Goal: Task Accomplishment & Management: Use online tool/utility

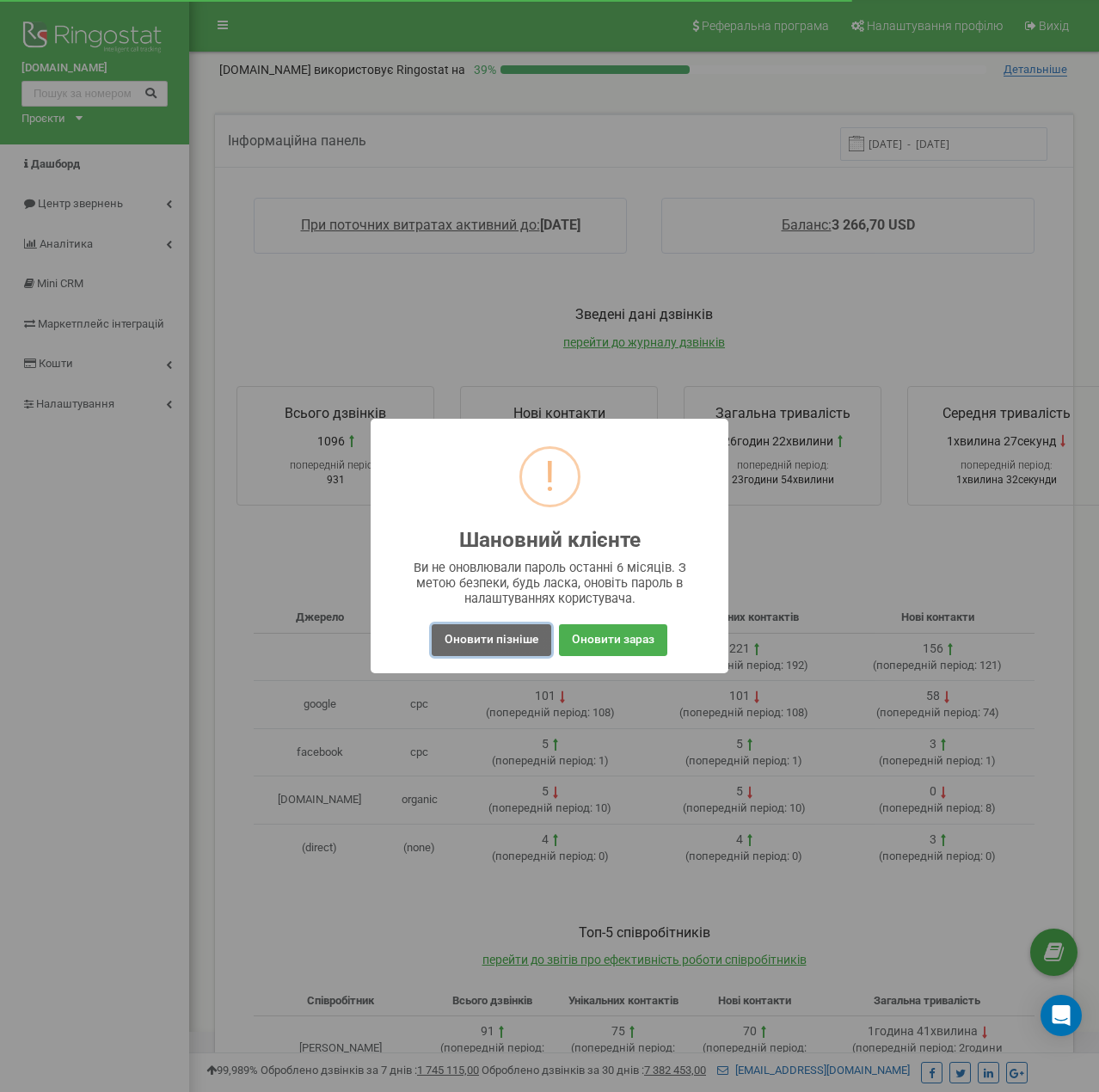
click at [489, 640] on button "Оновити пізніше" at bounding box center [491, 640] width 120 height 32
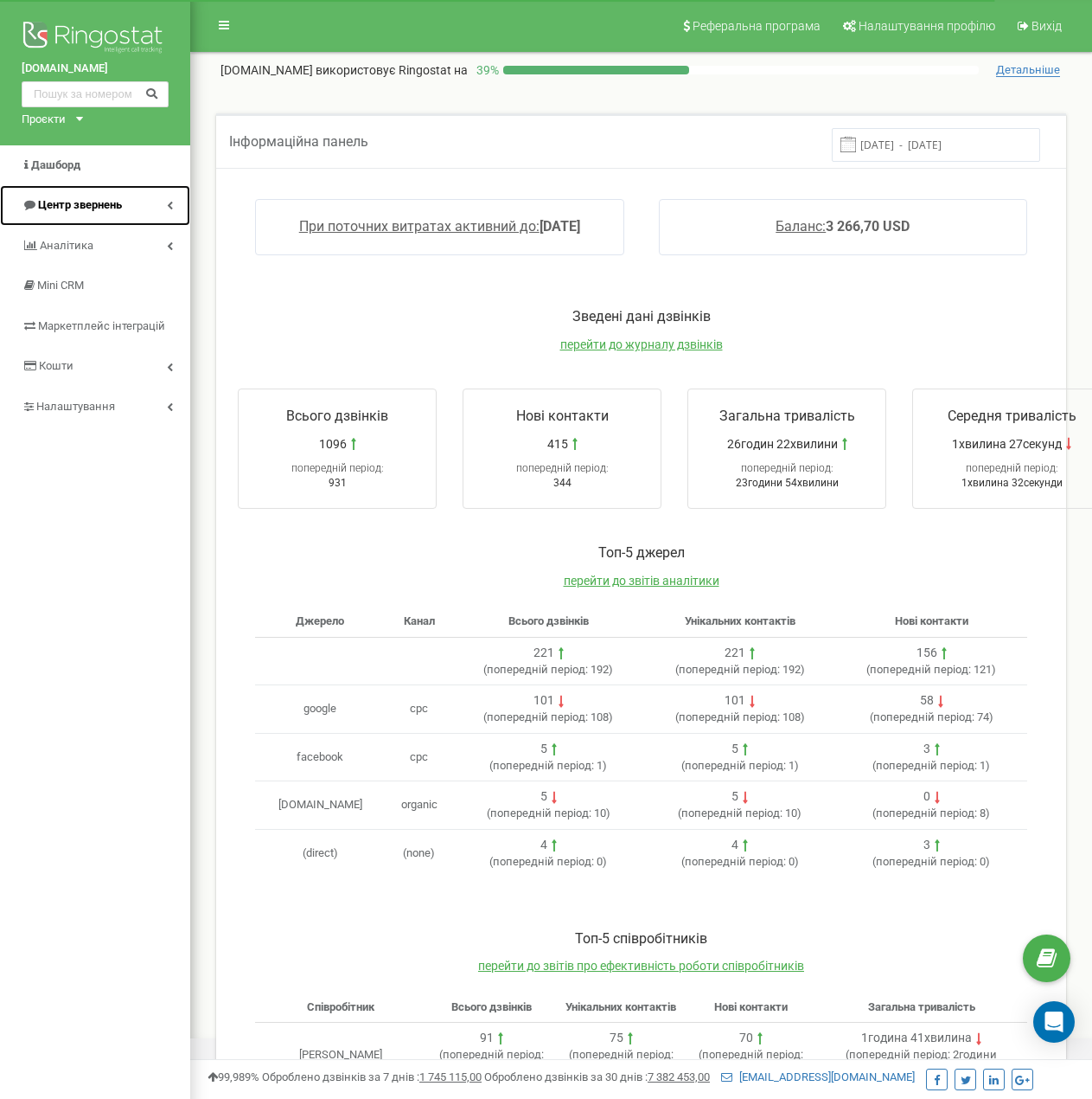
click at [117, 204] on span "Центр звернень" at bounding box center [80, 205] width 83 height 13
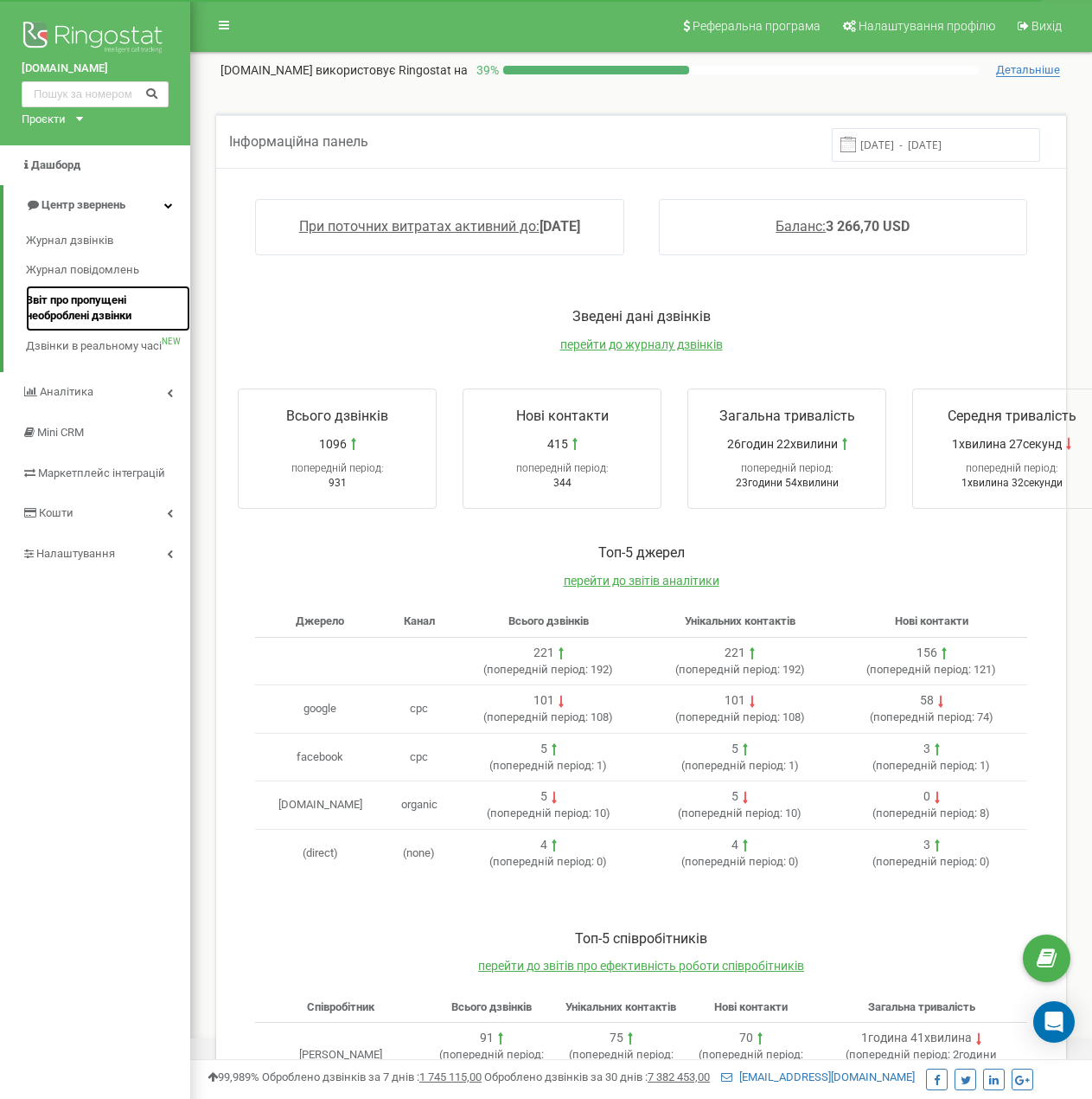
click at [100, 307] on span "Звіт про пропущені необроблені дзвінки" at bounding box center [103, 308] width 155 height 32
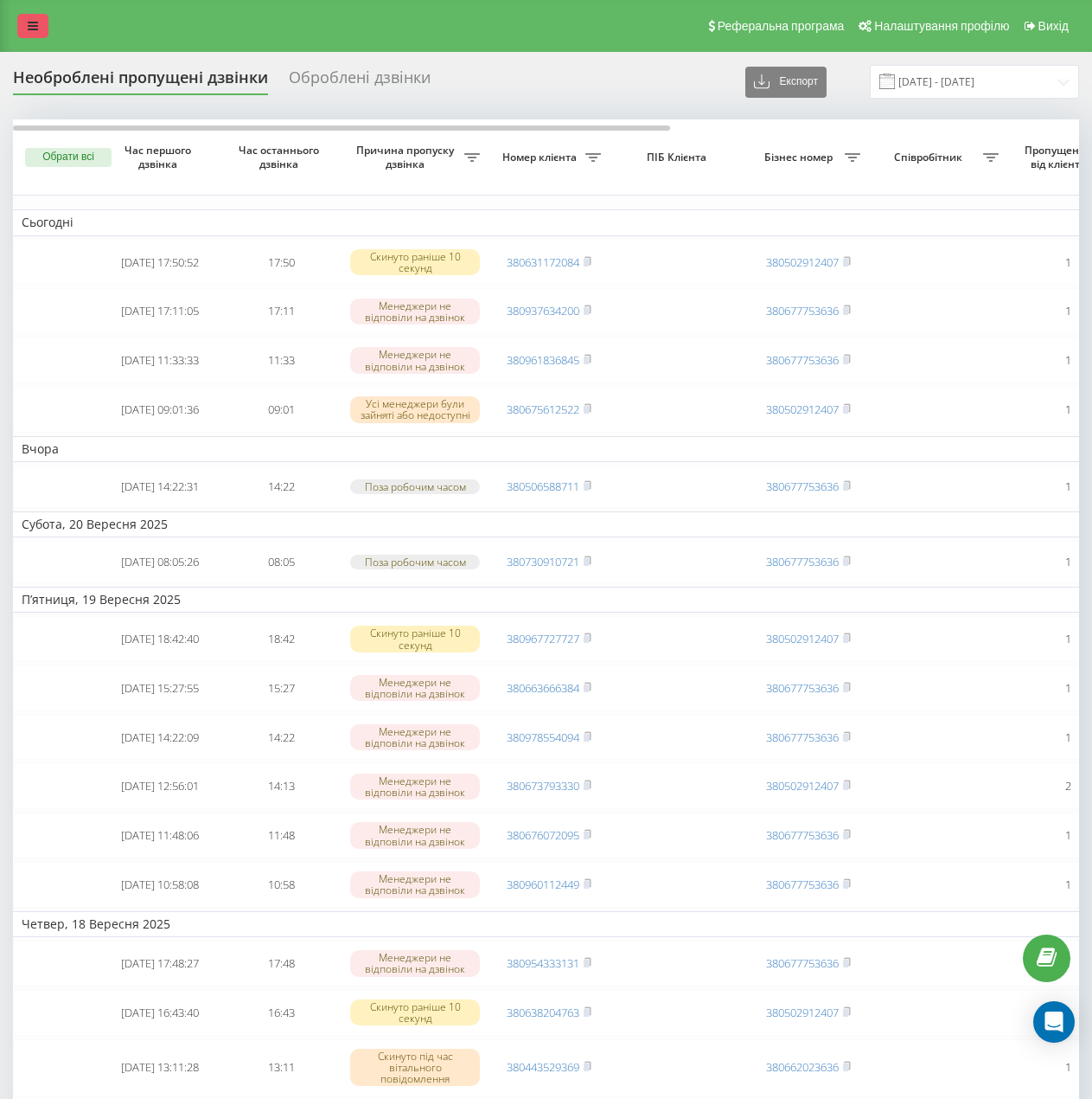
click at [40, 27] on link at bounding box center [32, 27] width 31 height 25
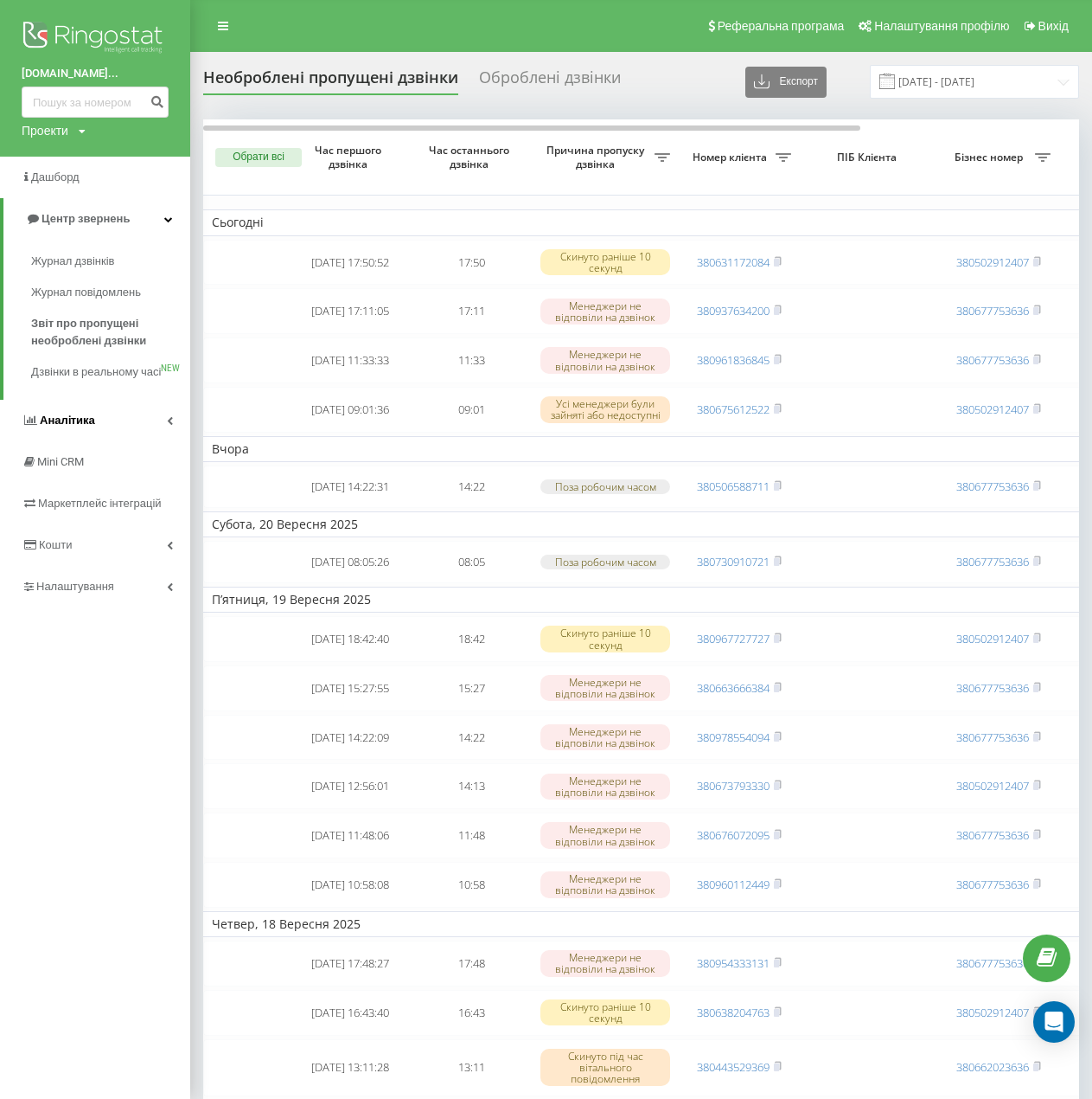
click at [88, 441] on link "Аналiтика" at bounding box center [95, 420] width 191 height 42
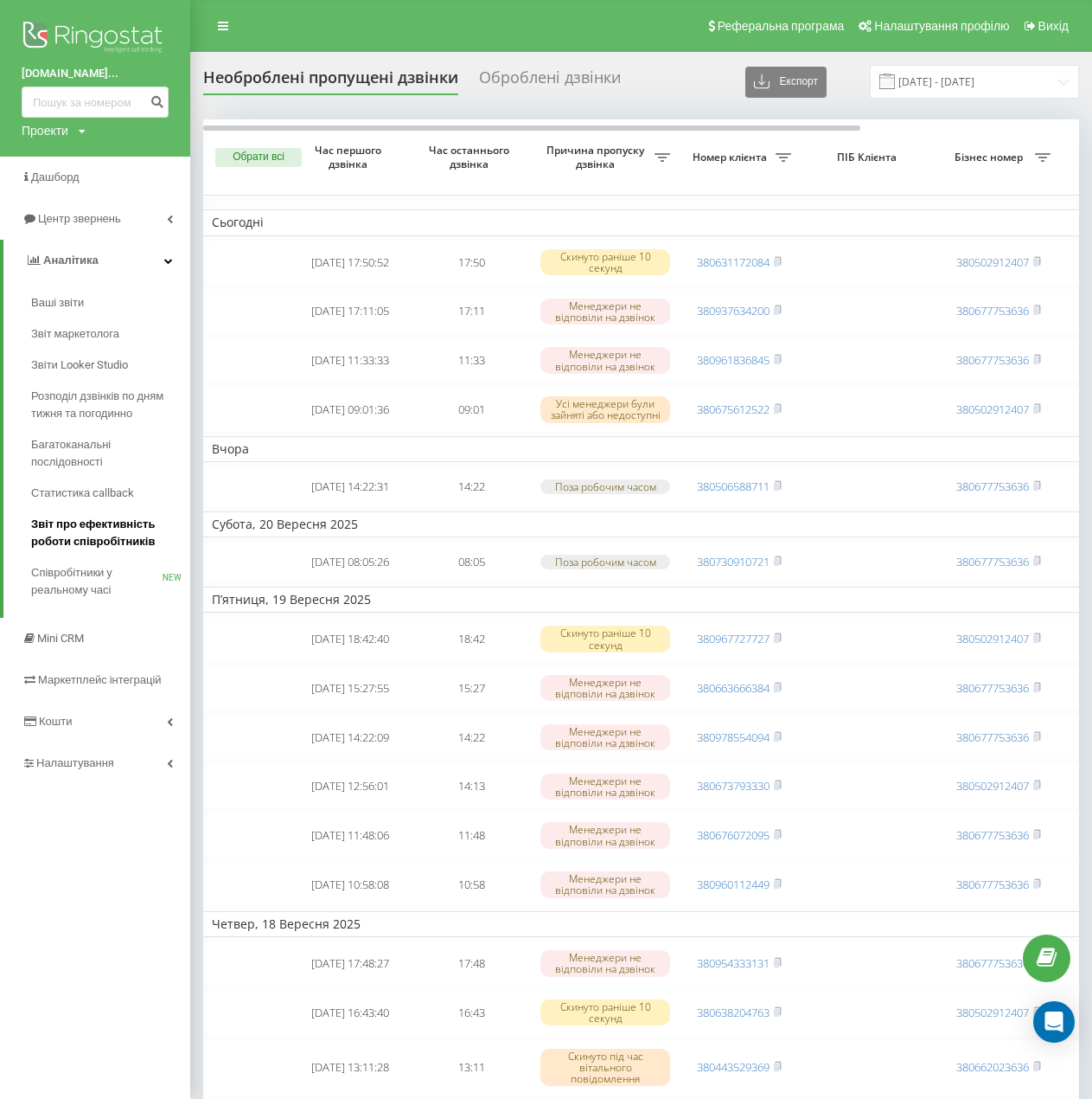
click at [109, 536] on span "Звіт про ефективність роботи співробітників" at bounding box center [106, 533] width 151 height 34
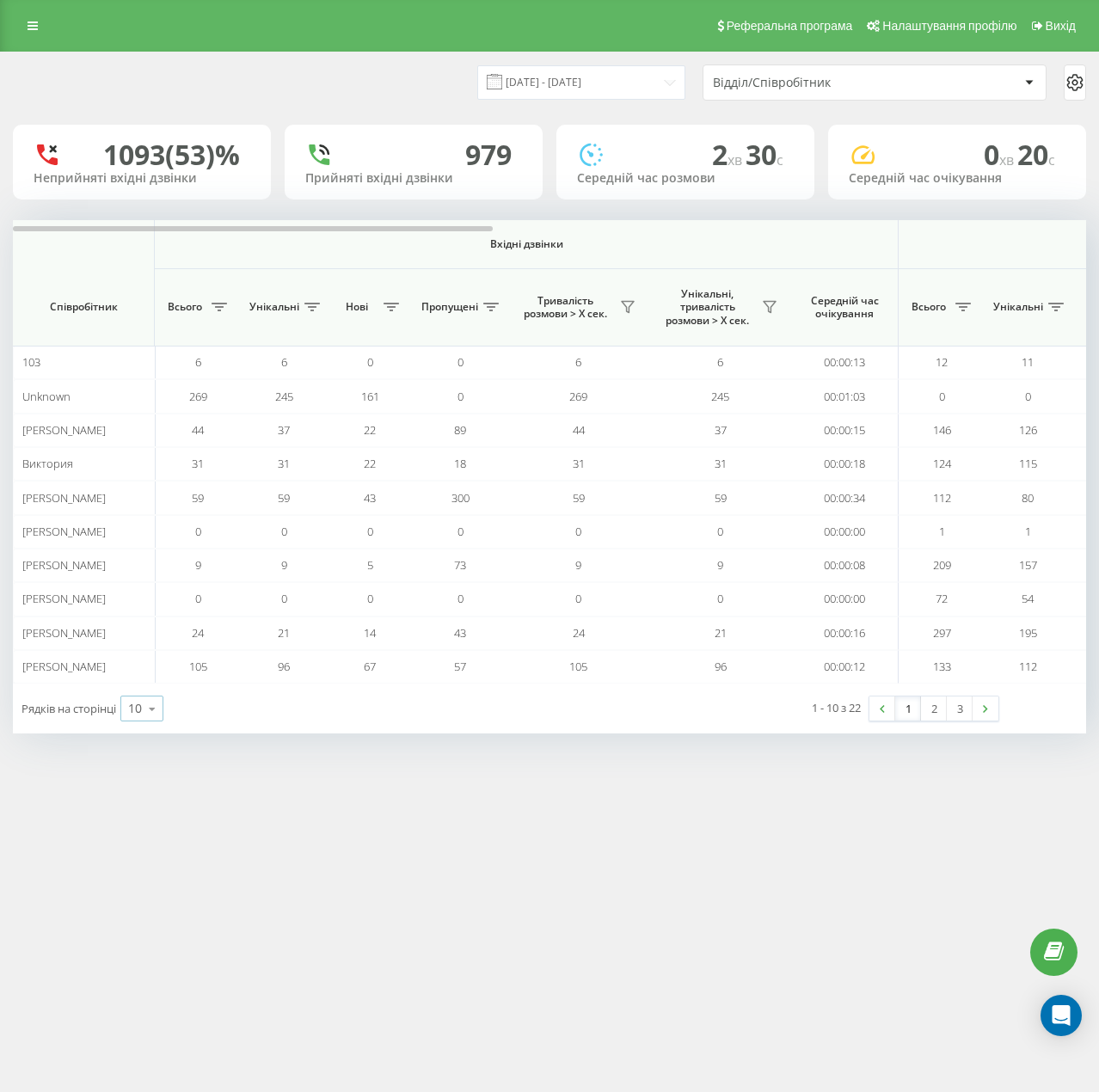
click at [165, 700] on icon at bounding box center [152, 709] width 25 height 34
click at [148, 655] on div "50" at bounding box center [142, 659] width 41 height 24
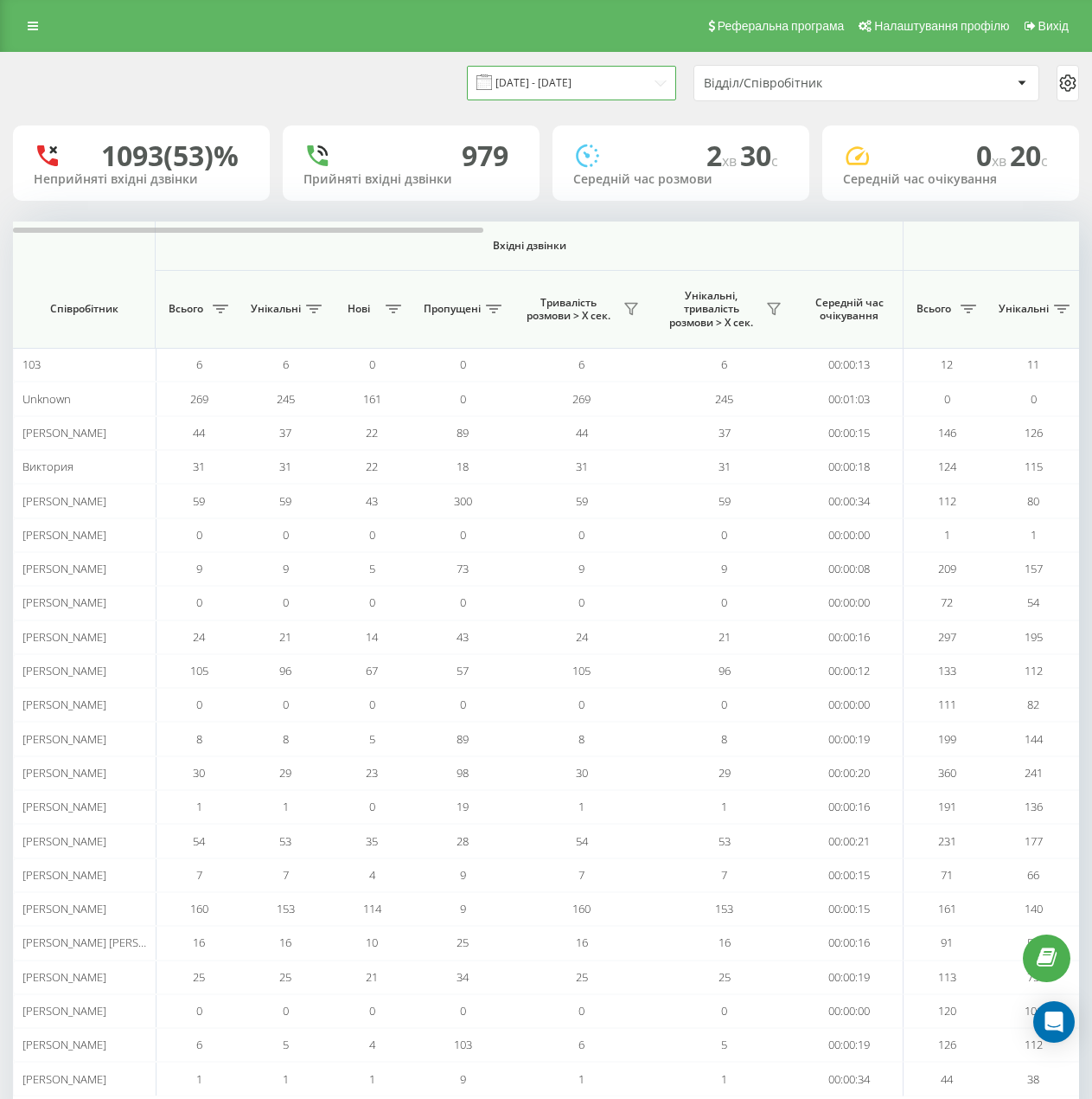
click at [645, 87] on input "[DATE] - [DATE]" at bounding box center [572, 82] width 209 height 34
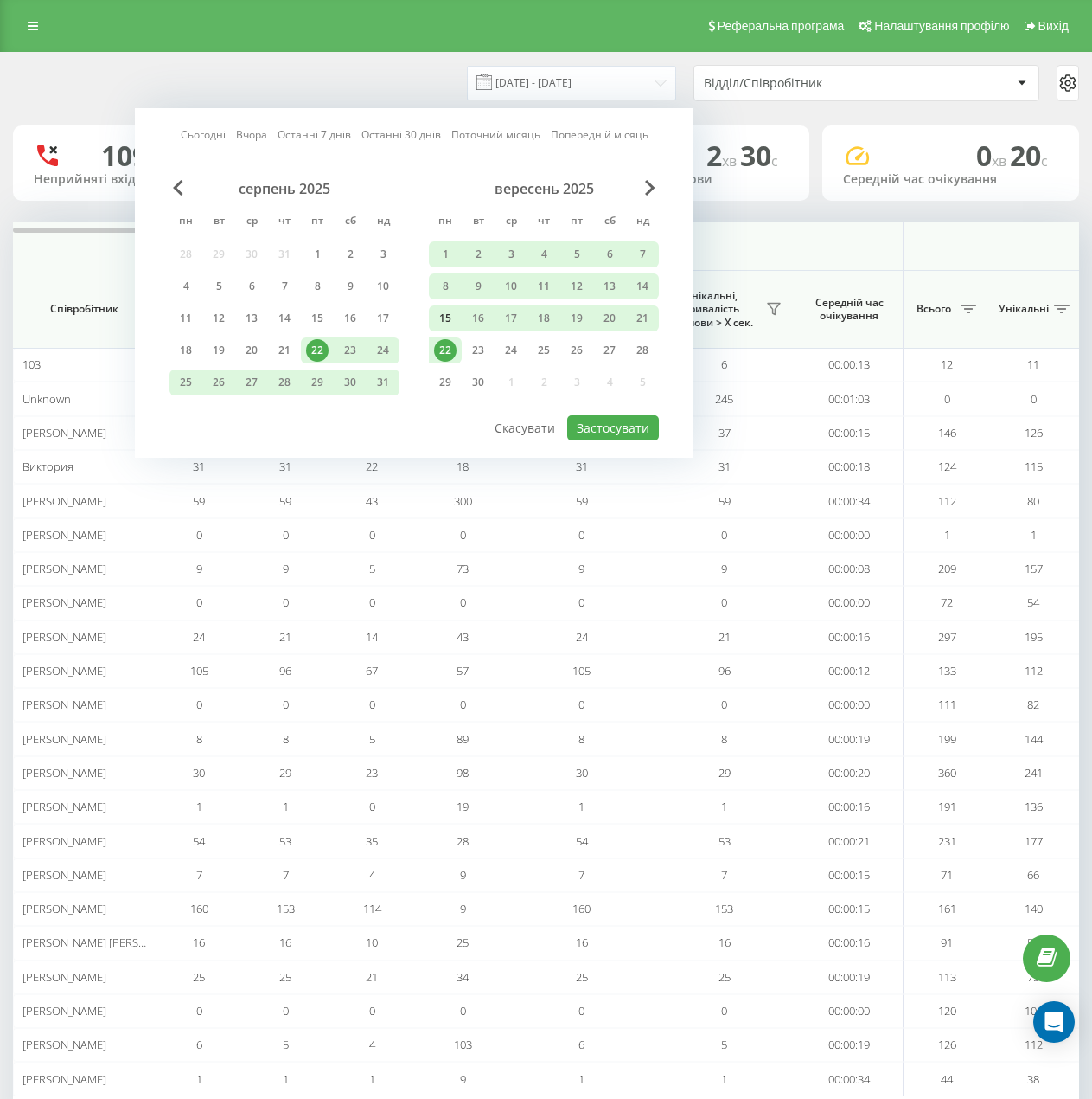
click at [446, 318] on div "15" at bounding box center [446, 319] width 23 height 23
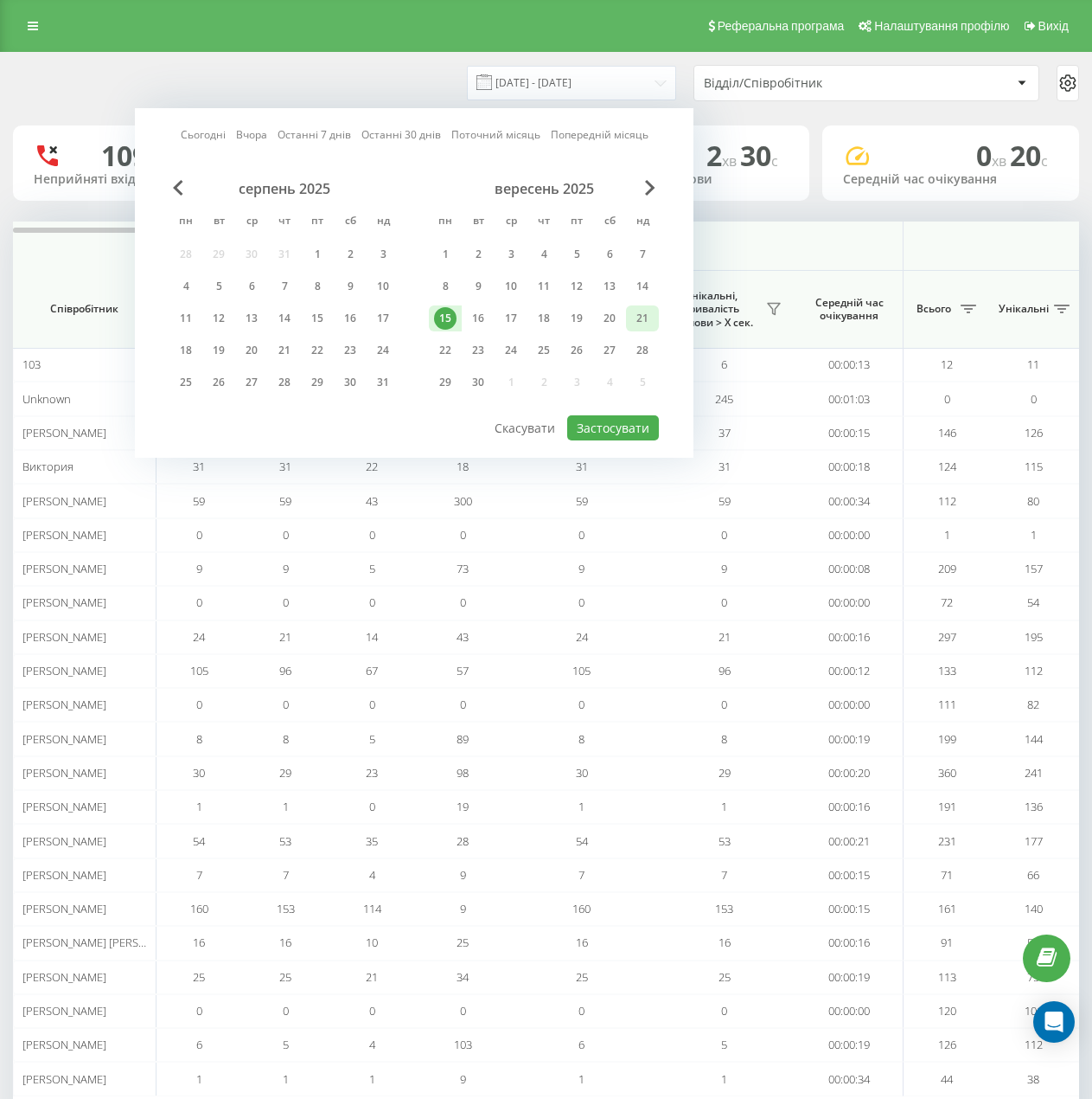
click at [646, 312] on div "21" at bounding box center [643, 319] width 23 height 23
click at [603, 427] on button "Застосувати" at bounding box center [612, 428] width 92 height 25
type input "15.09.2025 - 21.09.2025"
